Goal: Information Seeking & Learning: Find specific fact

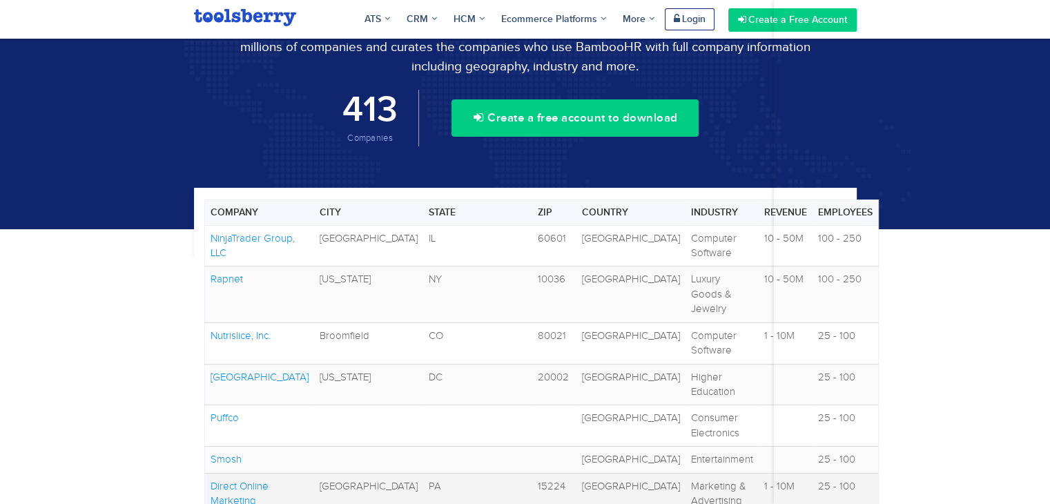
scroll to position [138, 0]
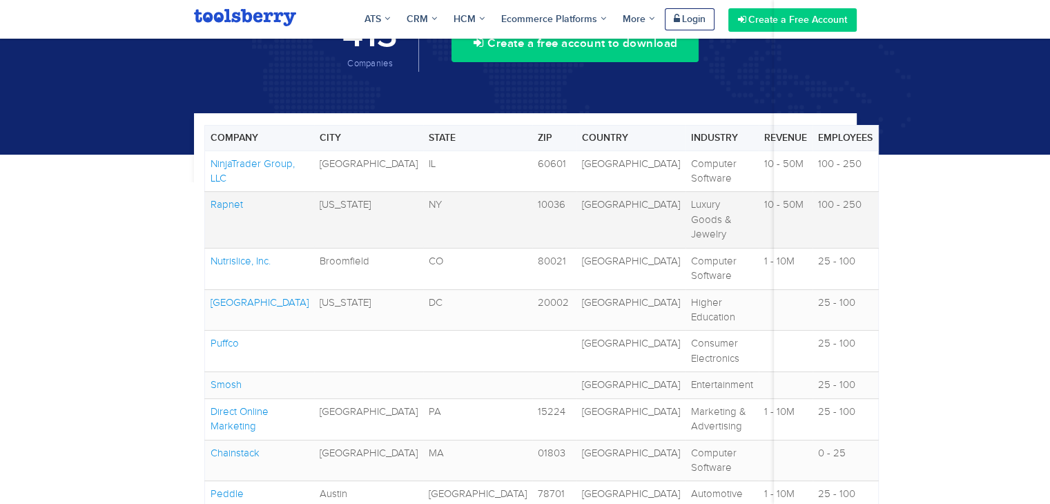
copy link "Rapnet"
drag, startPoint x: 249, startPoint y: 195, endPoint x: 212, endPoint y: 195, distance: 37.3
click at [212, 195] on td "Rapnet" at bounding box center [259, 220] width 110 height 56
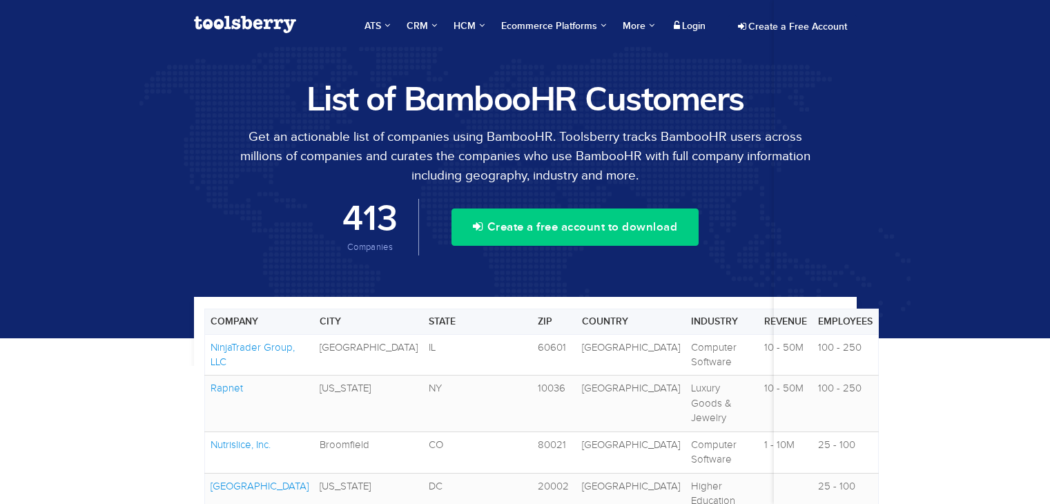
scroll to position [184, 0]
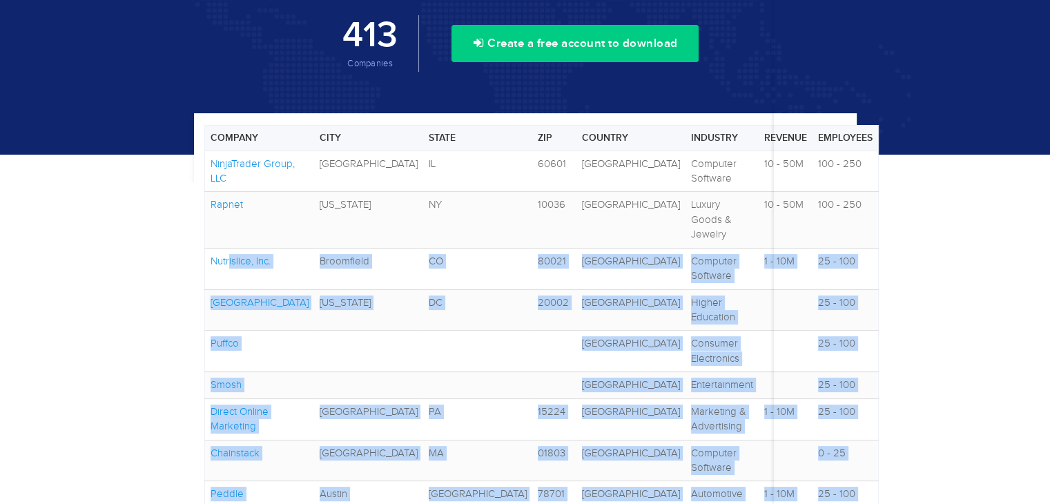
drag, startPoint x: 194, startPoint y: 217, endPoint x: 123, endPoint y: 183, distance: 78.7
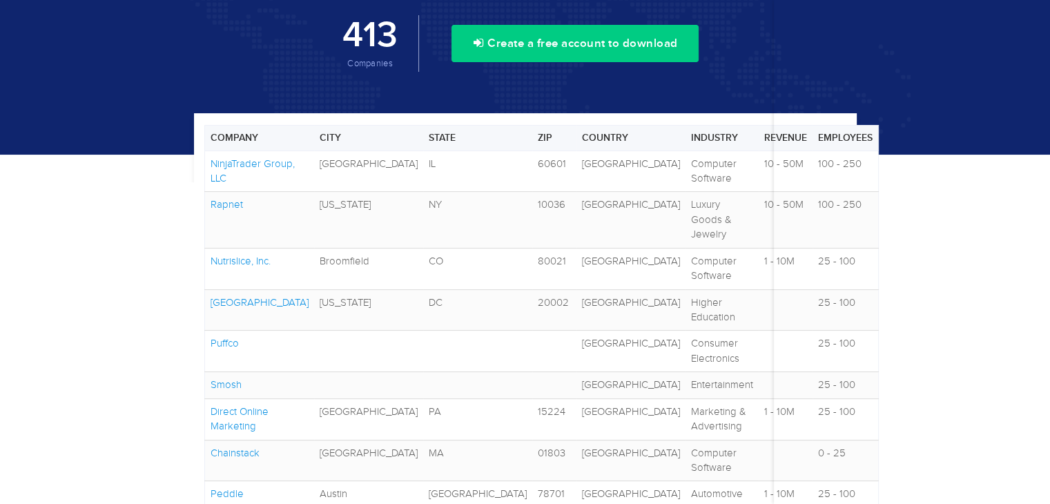
copy link "[GEOGRAPHIC_DATA]"
drag, startPoint x: 302, startPoint y: 244, endPoint x: 213, endPoint y: 245, distance: 89.1
click at [213, 289] on td "[GEOGRAPHIC_DATA]" at bounding box center [259, 309] width 110 height 41
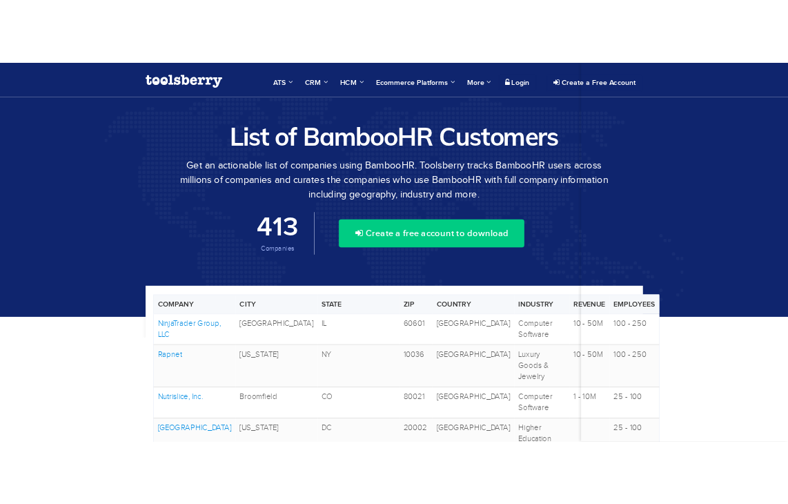
scroll to position [184, 0]
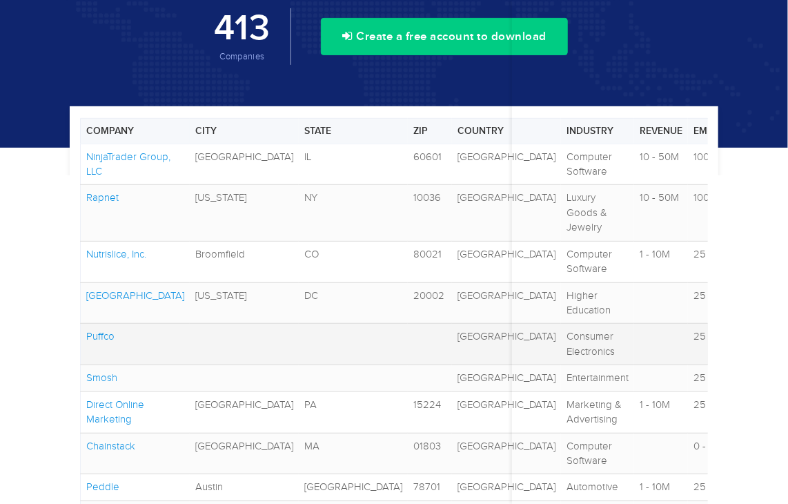
copy link "Puffco"
drag, startPoint x: 118, startPoint y: 264, endPoint x: 82, endPoint y: 264, distance: 35.9
click at [82, 324] on td "Puffco" at bounding box center [136, 344] width 110 height 41
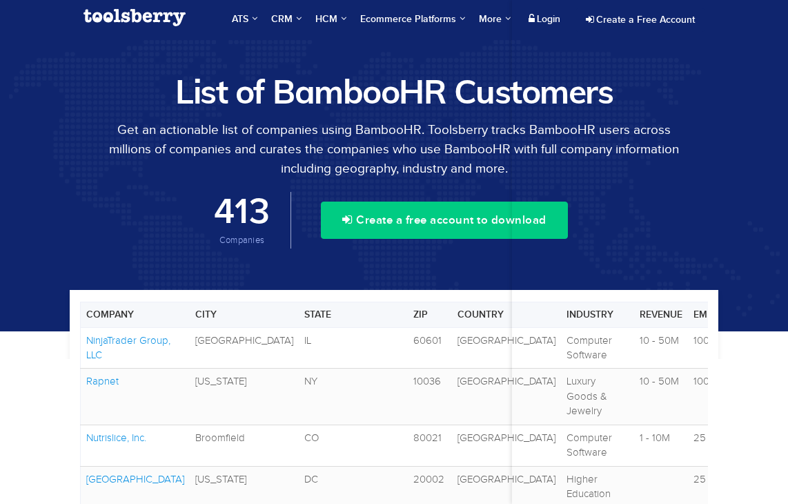
scroll to position [184, 0]
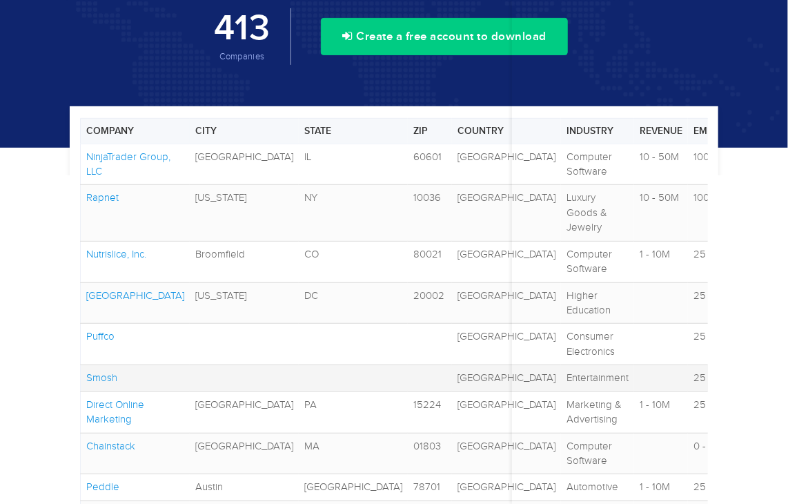
copy link "Smosh"
drag, startPoint x: 122, startPoint y: 291, endPoint x: 80, endPoint y: 295, distance: 42.3
click at [81, 365] on td "Smosh" at bounding box center [136, 378] width 110 height 26
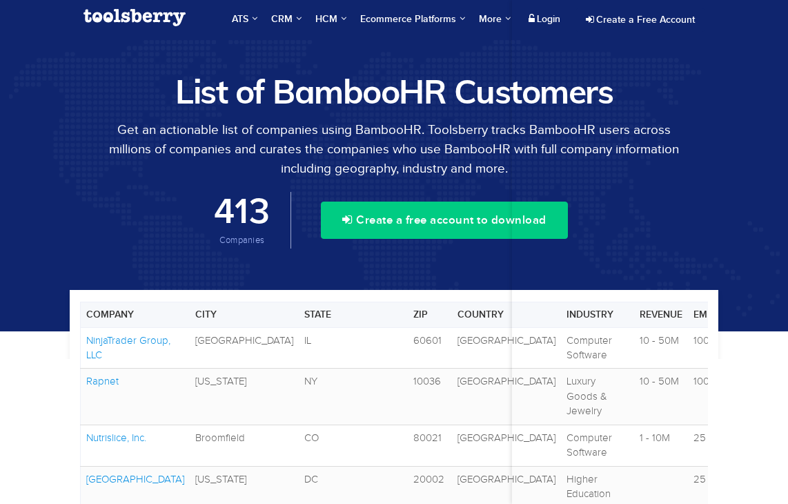
scroll to position [184, 0]
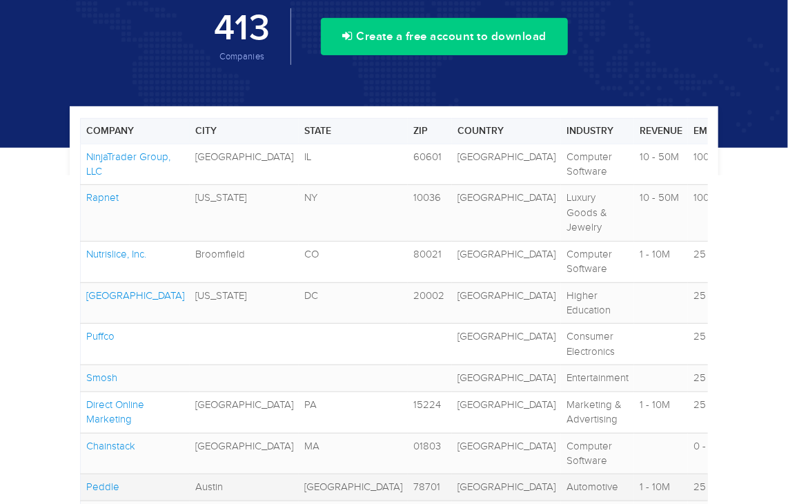
copy link "Peddle"
drag, startPoint x: 122, startPoint y: 365, endPoint x: 88, endPoint y: 368, distance: 33.9
click at [88, 474] on td "Peddle" at bounding box center [136, 487] width 110 height 26
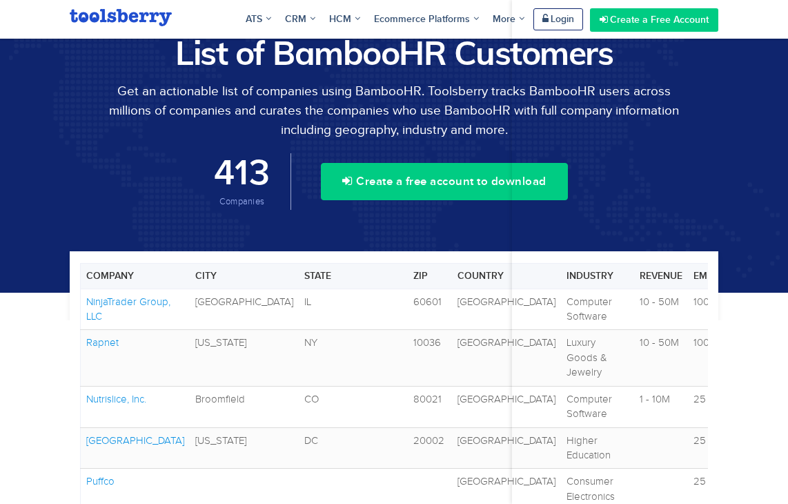
scroll to position [145, 0]
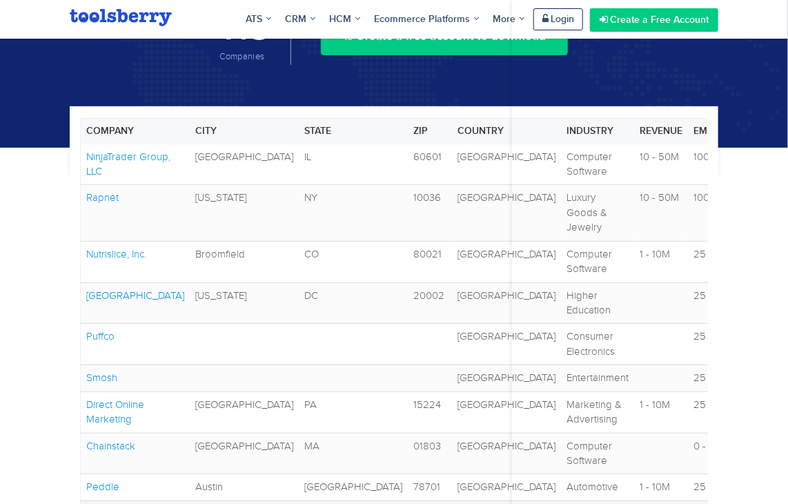
drag, startPoint x: 161, startPoint y: 396, endPoint x: 87, endPoint y: 396, distance: 73.9
copy link "Every Man [PERSON_NAME]"
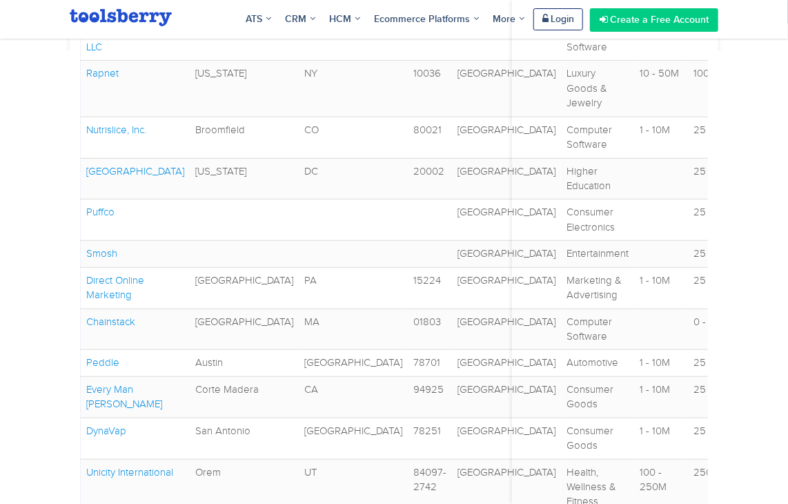
scroll to position [460, 0]
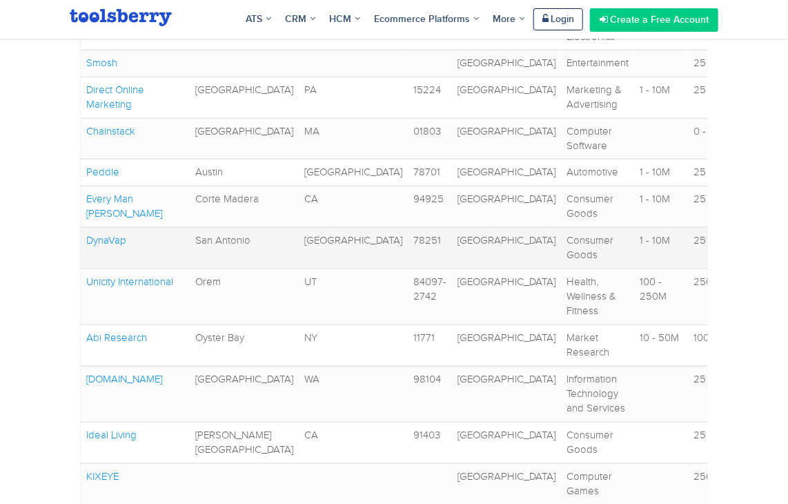
copy link "DynaVap"
drag, startPoint x: 138, startPoint y: 121, endPoint x: 86, endPoint y: 119, distance: 52.5
click at [86, 227] on td "DynaVap" at bounding box center [136, 247] width 110 height 41
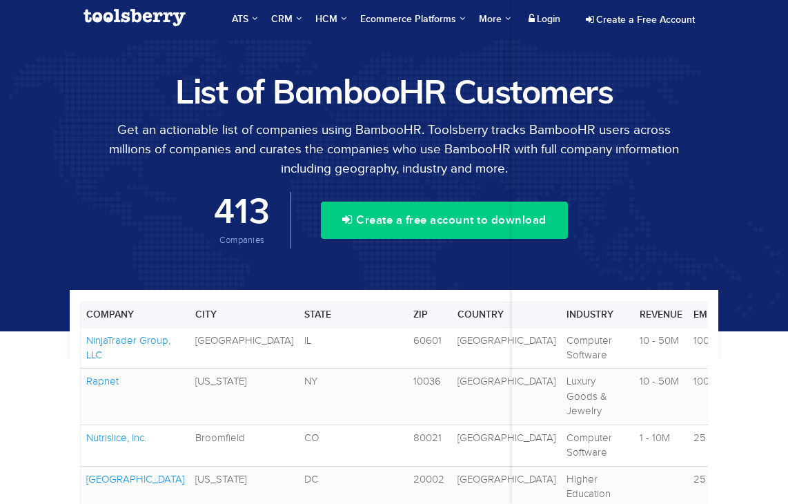
scroll to position [460, 0]
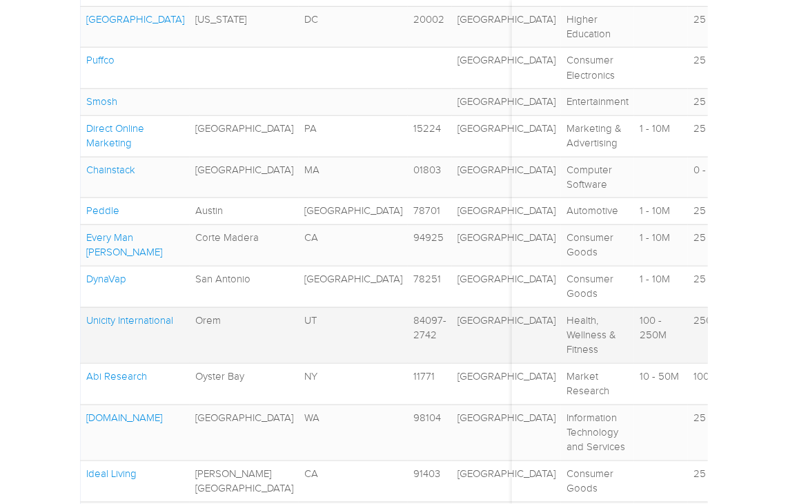
copy link "Unicity International"
drag, startPoint x: 183, startPoint y: 202, endPoint x: 85, endPoint y: 207, distance: 98.1
click at [85, 307] on td "Unicity International" at bounding box center [136, 335] width 110 height 56
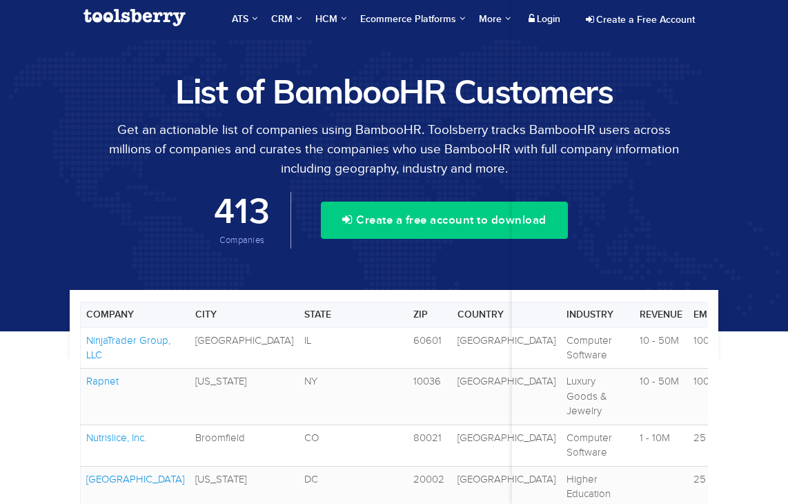
scroll to position [460, 0]
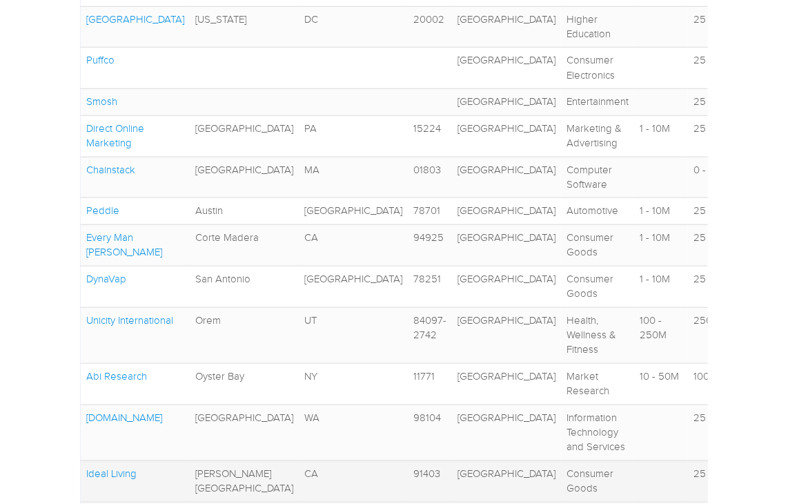
copy link "Ideal Living"
drag, startPoint x: 146, startPoint y: 309, endPoint x: 86, endPoint y: 308, distance: 60.1
click at [86, 460] on td "Ideal Living" at bounding box center [136, 480] width 110 height 41
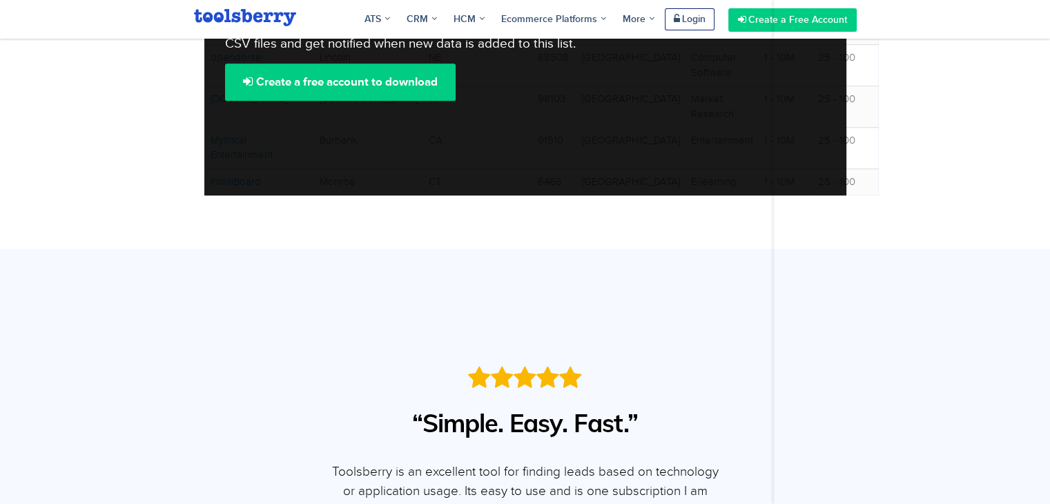
scroll to position [1081, 0]
